Goal: Task Accomplishment & Management: Manage account settings

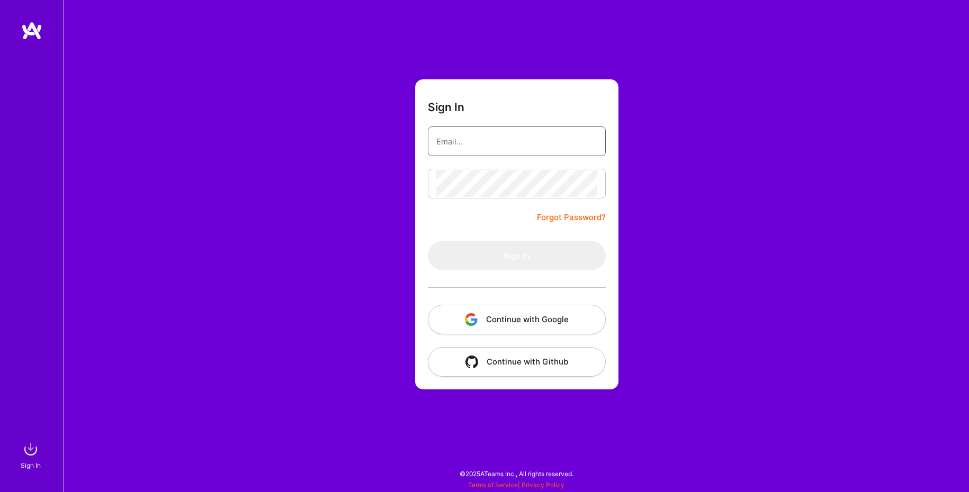
type input "[EMAIL_ADDRESS][DOMAIN_NAME]"
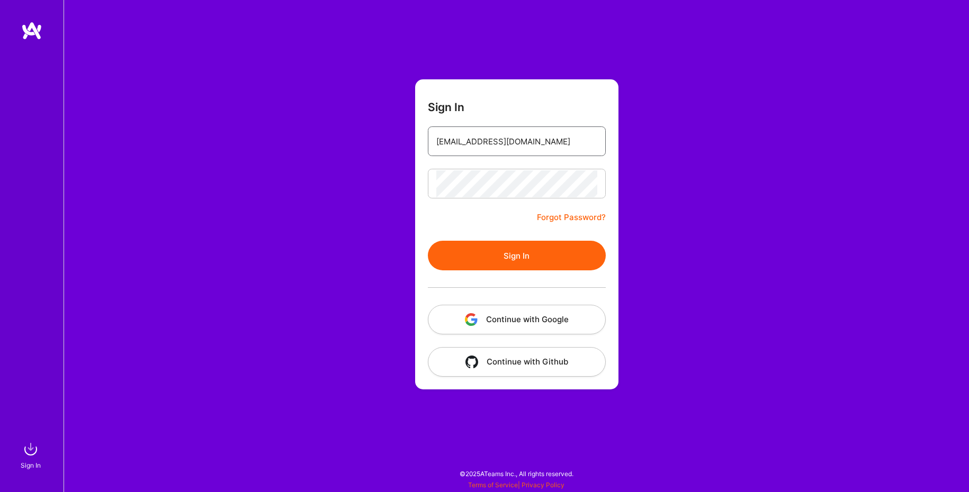
click at [499, 142] on input "[EMAIL_ADDRESS][DOMAIN_NAME]" at bounding box center [516, 141] width 161 height 27
click at [511, 248] on button "Sign In" at bounding box center [517, 256] width 178 height 30
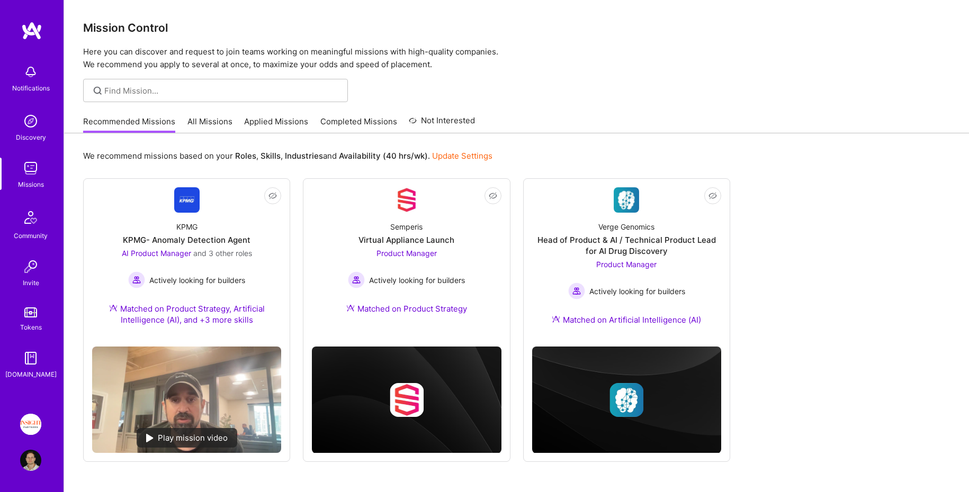
click at [29, 426] on img at bounding box center [30, 424] width 21 height 21
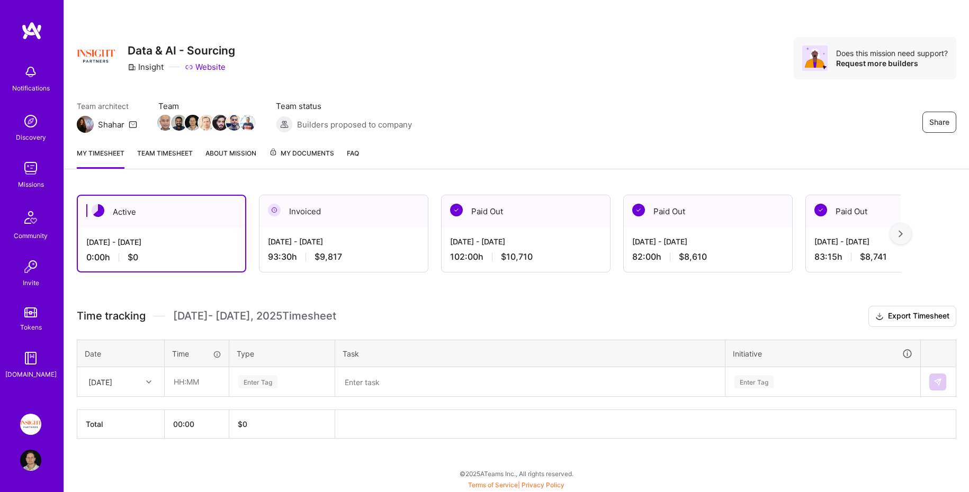
click at [159, 157] on link "Team timesheet" at bounding box center [165, 158] width 56 height 21
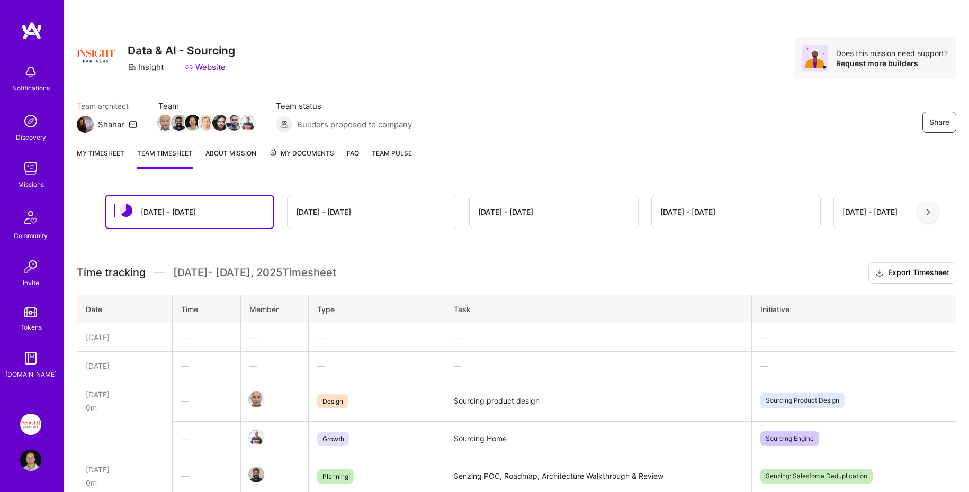
click at [368, 195] on div "[DATE] - [DATE]" at bounding box center [371, 211] width 168 height 33
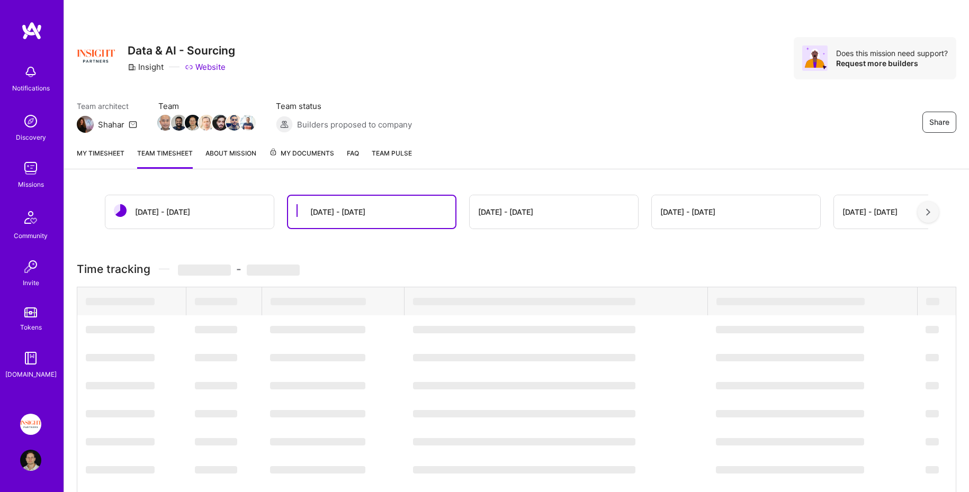
click at [368, 204] on div "[DATE] - [DATE]" at bounding box center [371, 212] width 167 height 32
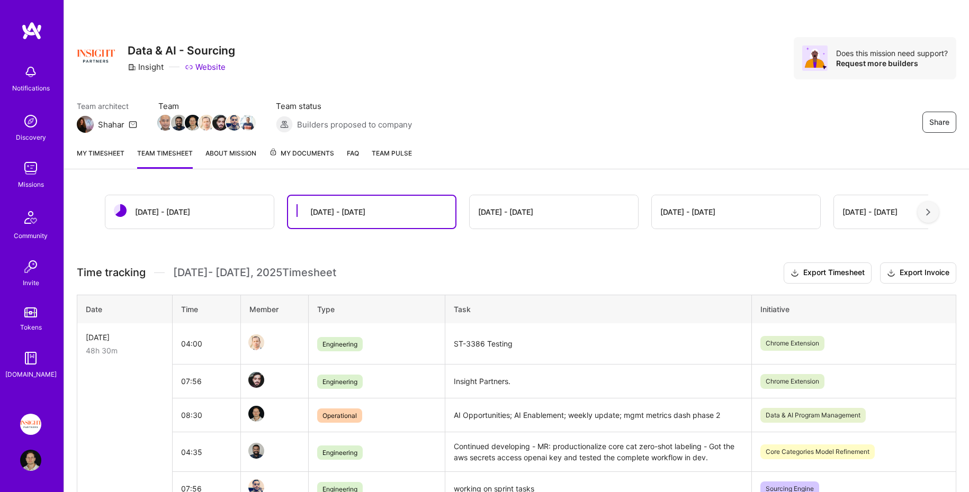
click at [98, 165] on link "My timesheet" at bounding box center [101, 158] width 48 height 21
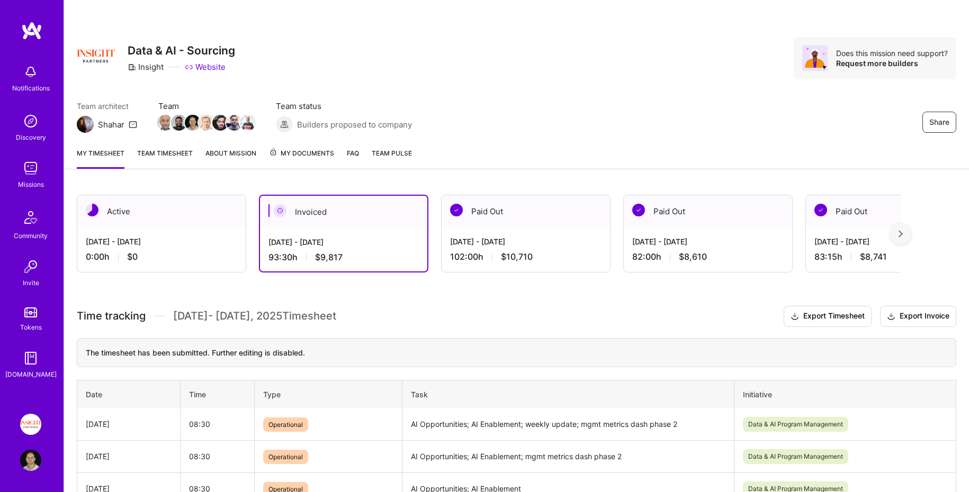
click at [20, 29] on link at bounding box center [32, 30] width 64 height 19
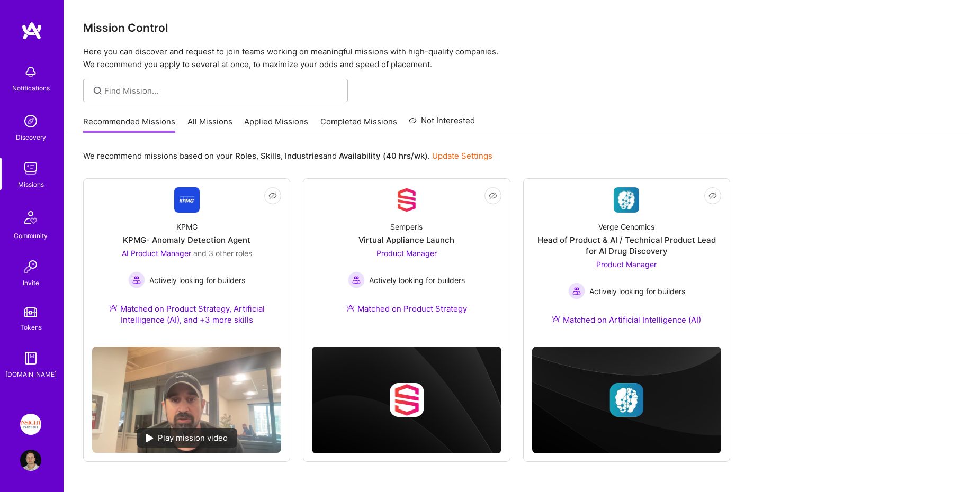
click at [197, 116] on link "All Missions" at bounding box center [209, 124] width 45 height 17
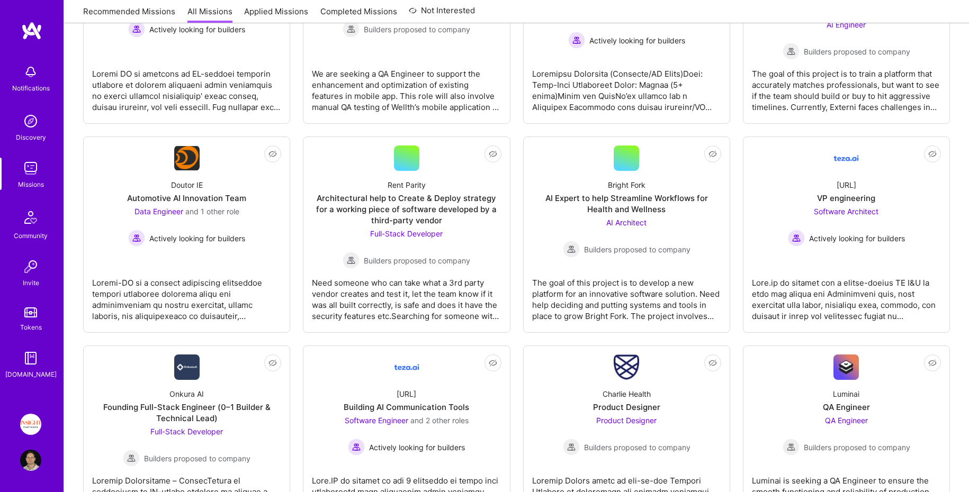
scroll to position [274, 0]
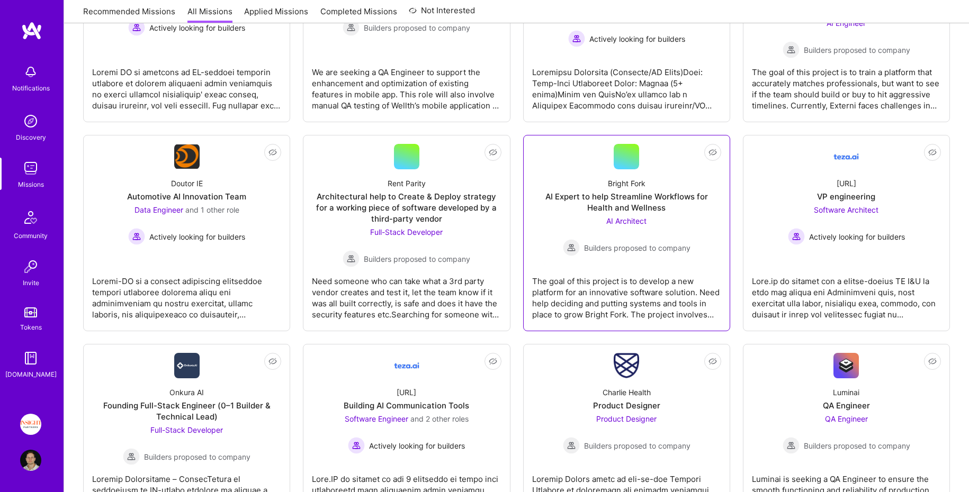
click at [556, 170] on div "Bright Fork AI Expert to help Streamline Workflows for Health and Wellness AI A…" at bounding box center [626, 212] width 189 height 87
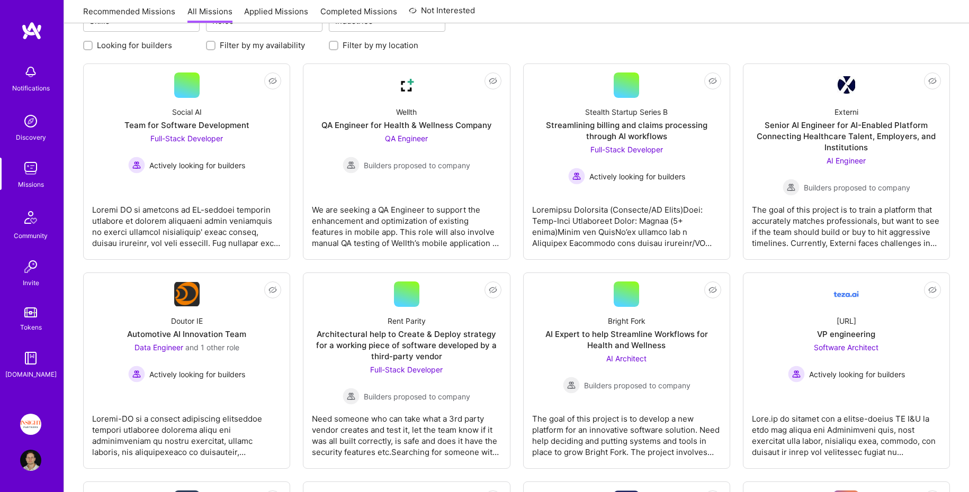
scroll to position [274, 0]
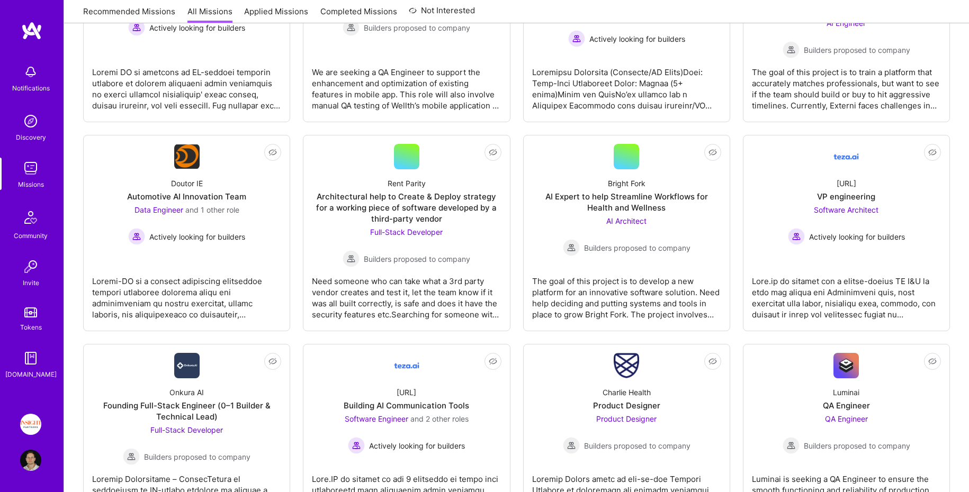
click at [28, 30] on img at bounding box center [31, 30] width 21 height 19
